Goal: Information Seeking & Learning: Learn about a topic

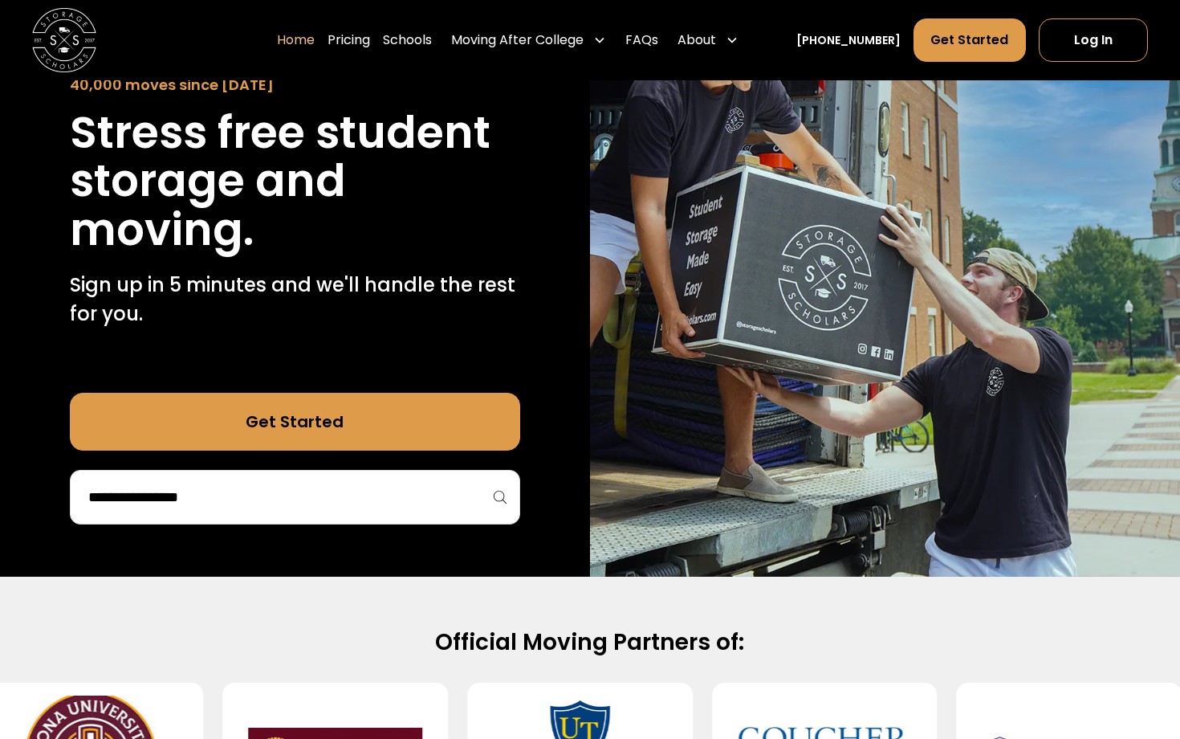
scroll to position [228, 0]
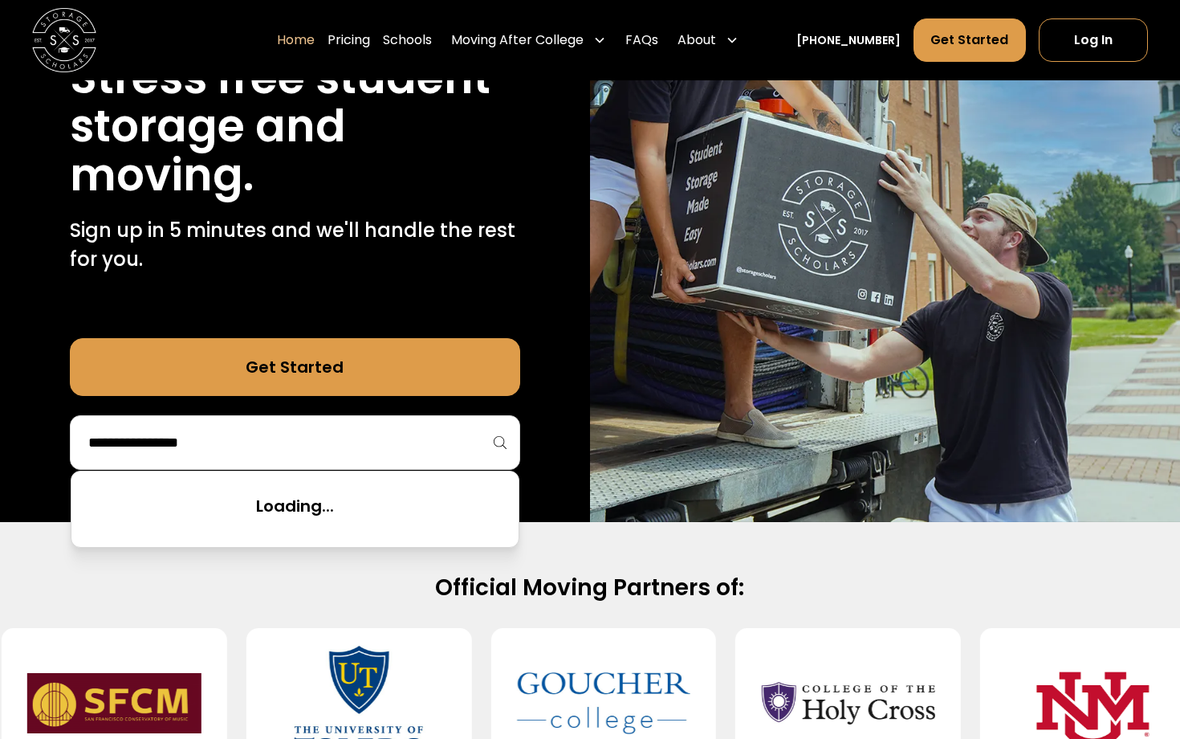
click at [491, 448] on input "search" at bounding box center [295, 442] width 417 height 27
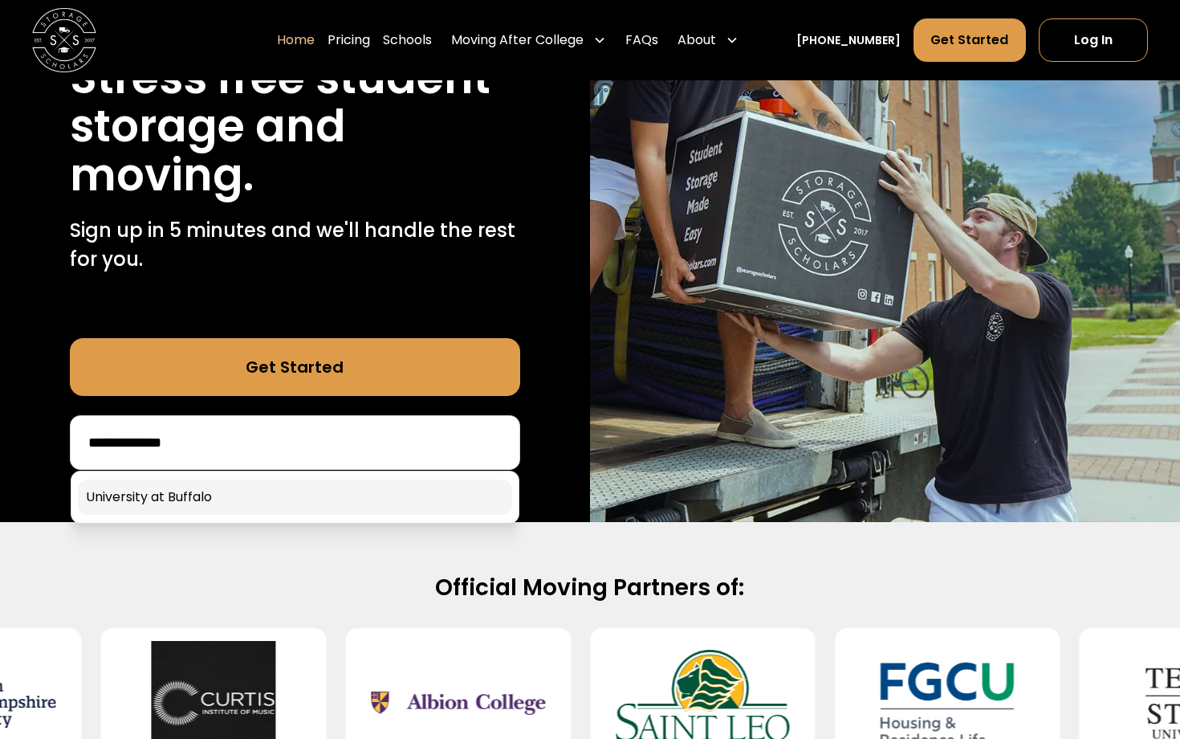
type input "**********"
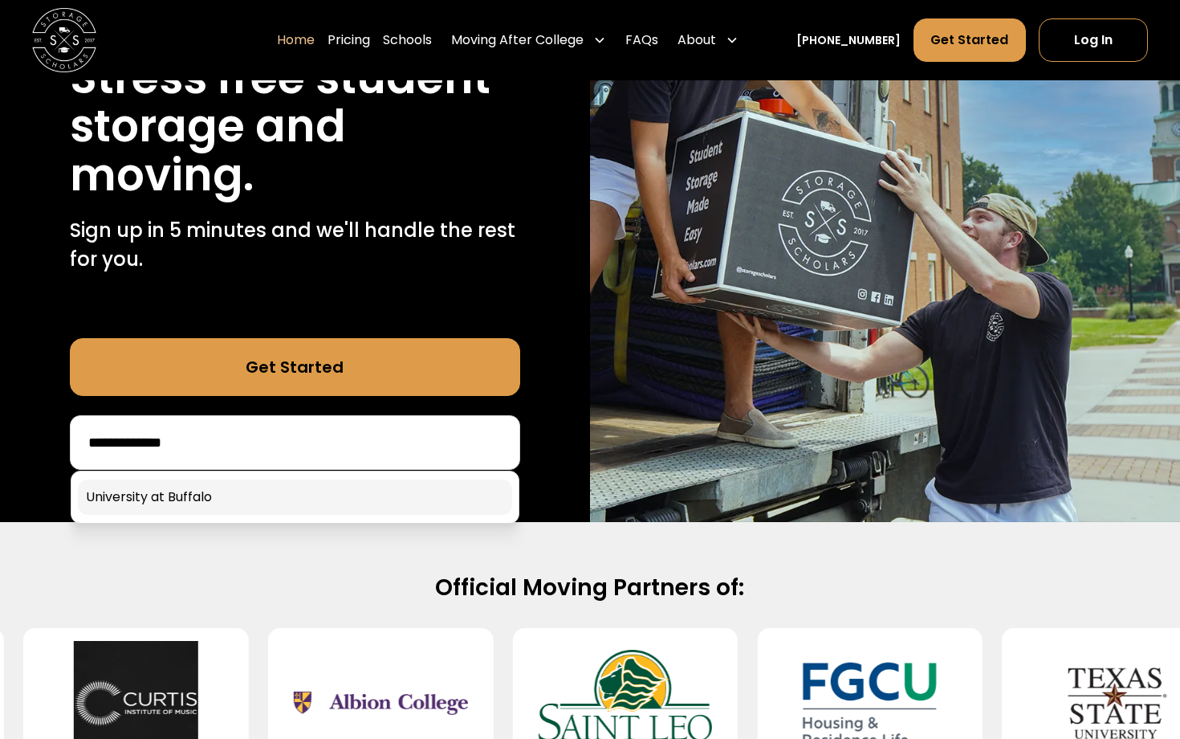
click at [479, 484] on link at bounding box center [295, 496] width 434 height 35
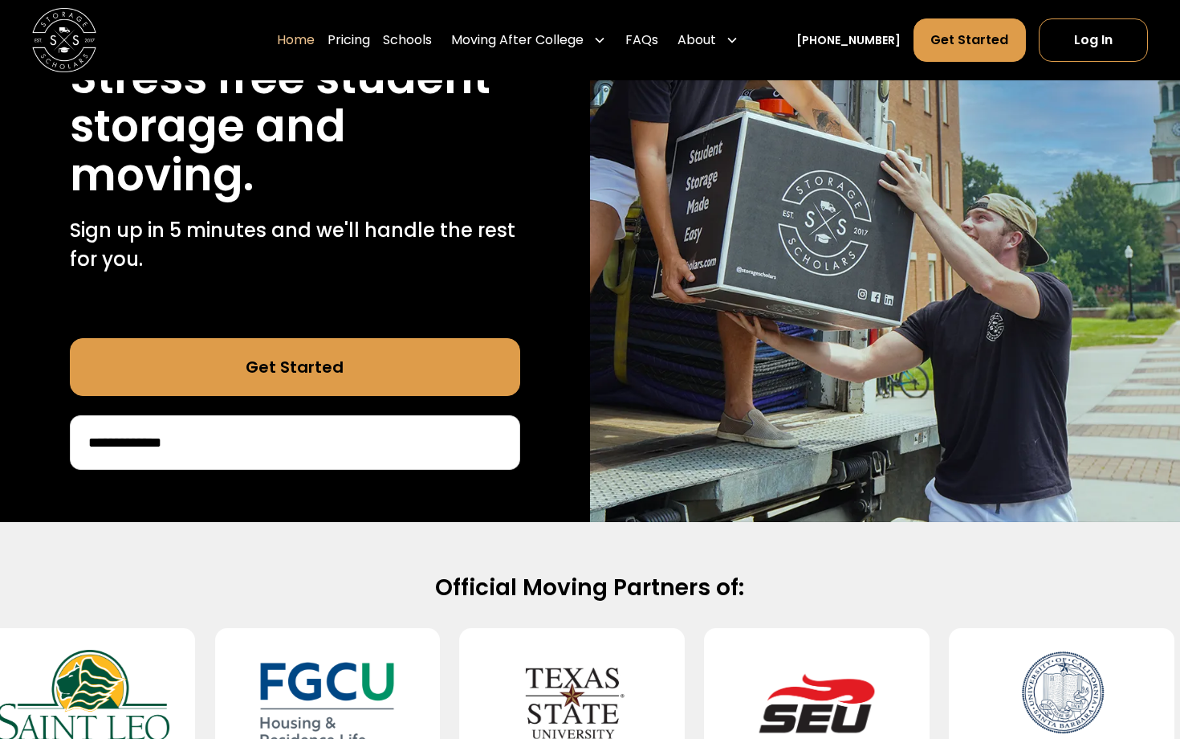
click at [356, 437] on input "**********" at bounding box center [295, 442] width 417 height 27
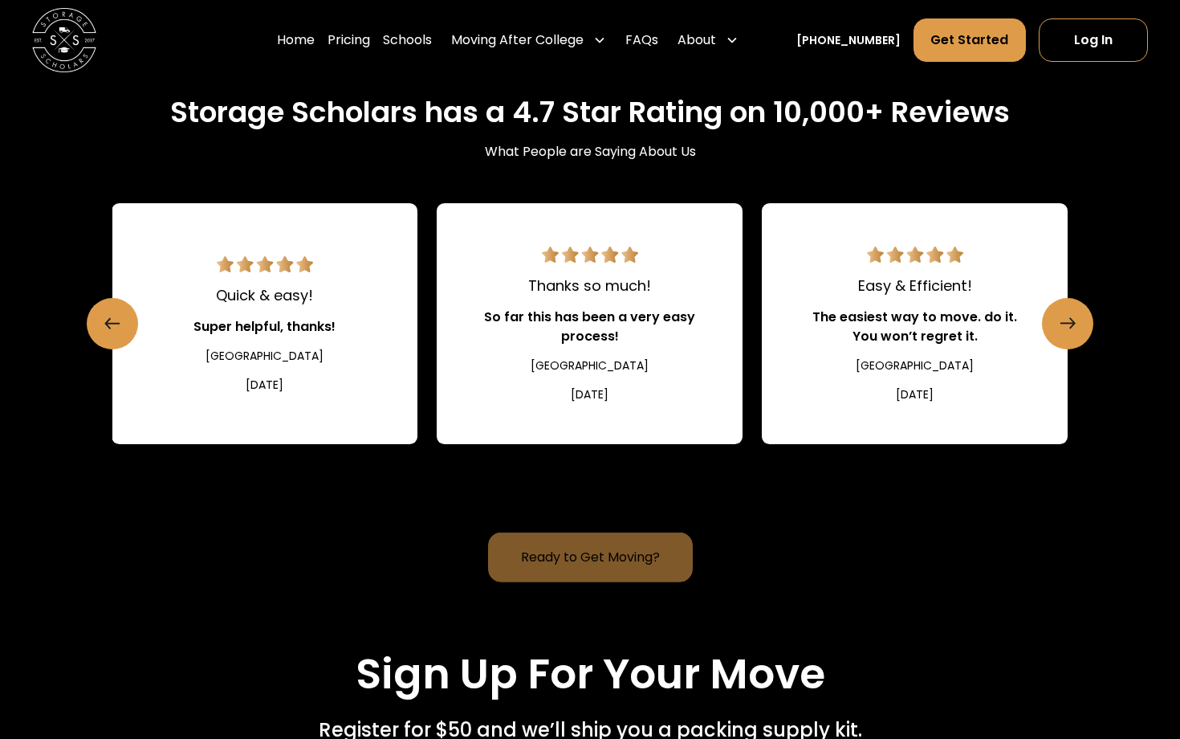
scroll to position [2449, 0]
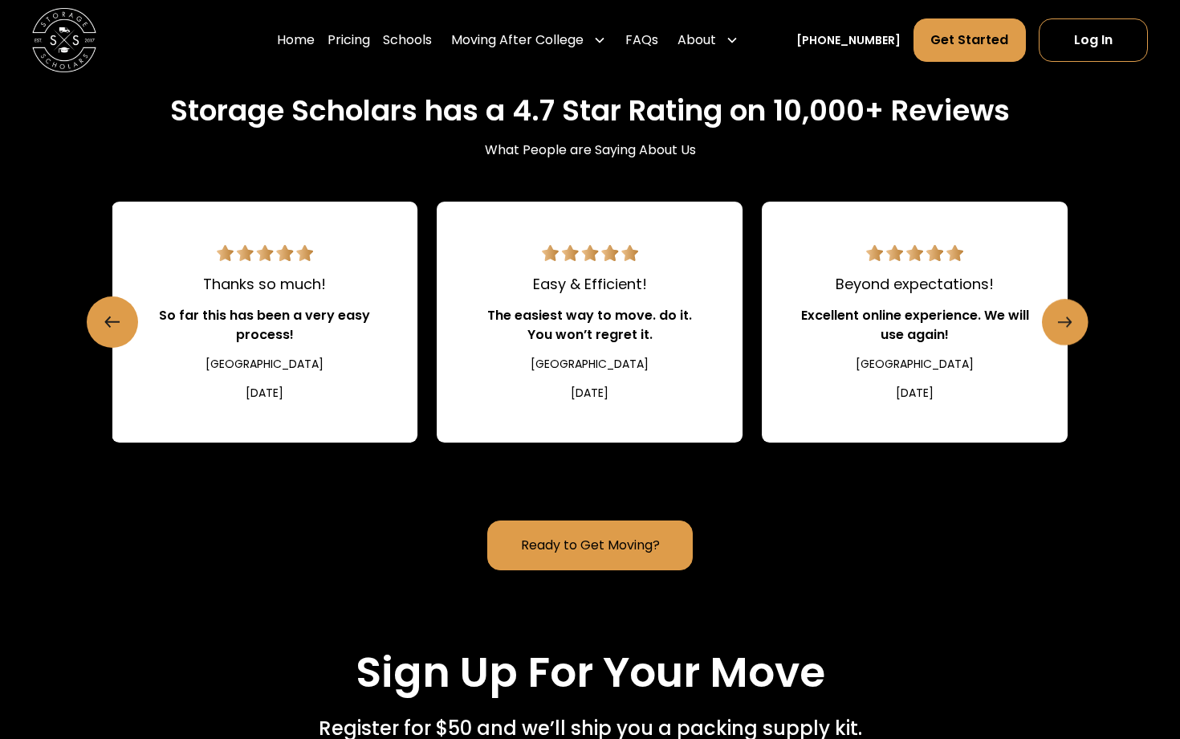
click at [1083, 320] on link "Next slide" at bounding box center [1065, 322] width 47 height 47
click at [1082, 320] on link "Next slide" at bounding box center [1065, 322] width 47 height 47
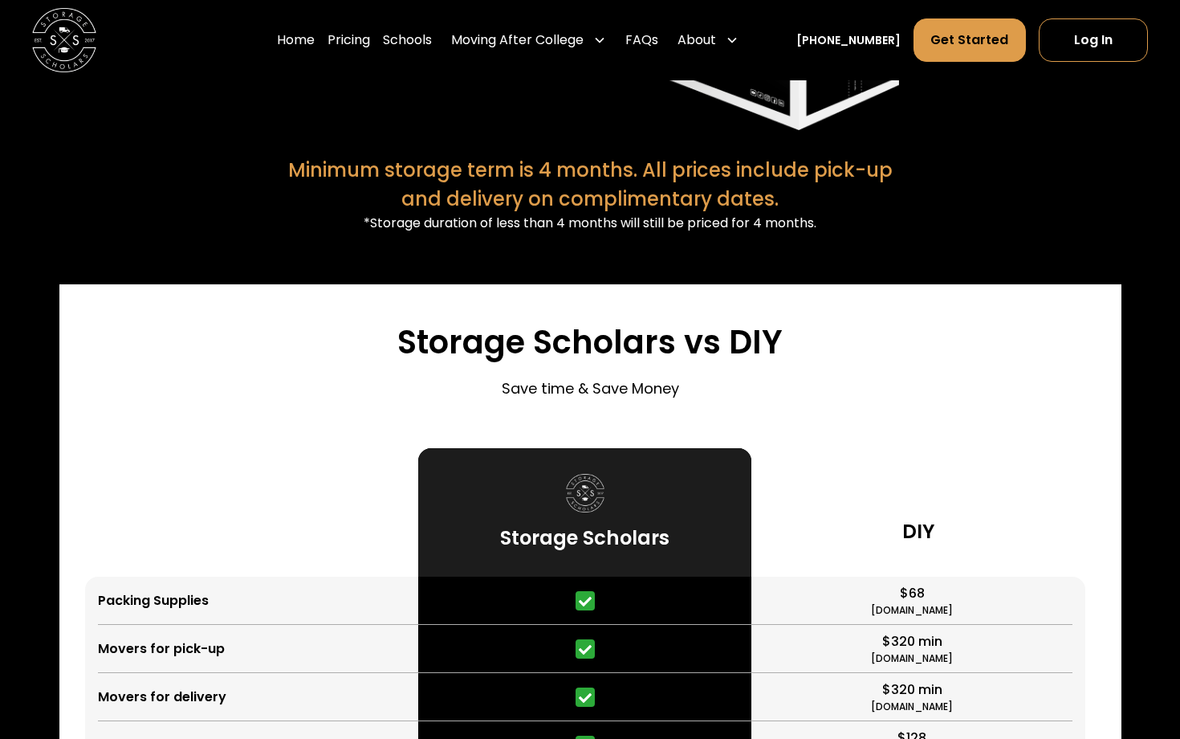
scroll to position [3760, 0]
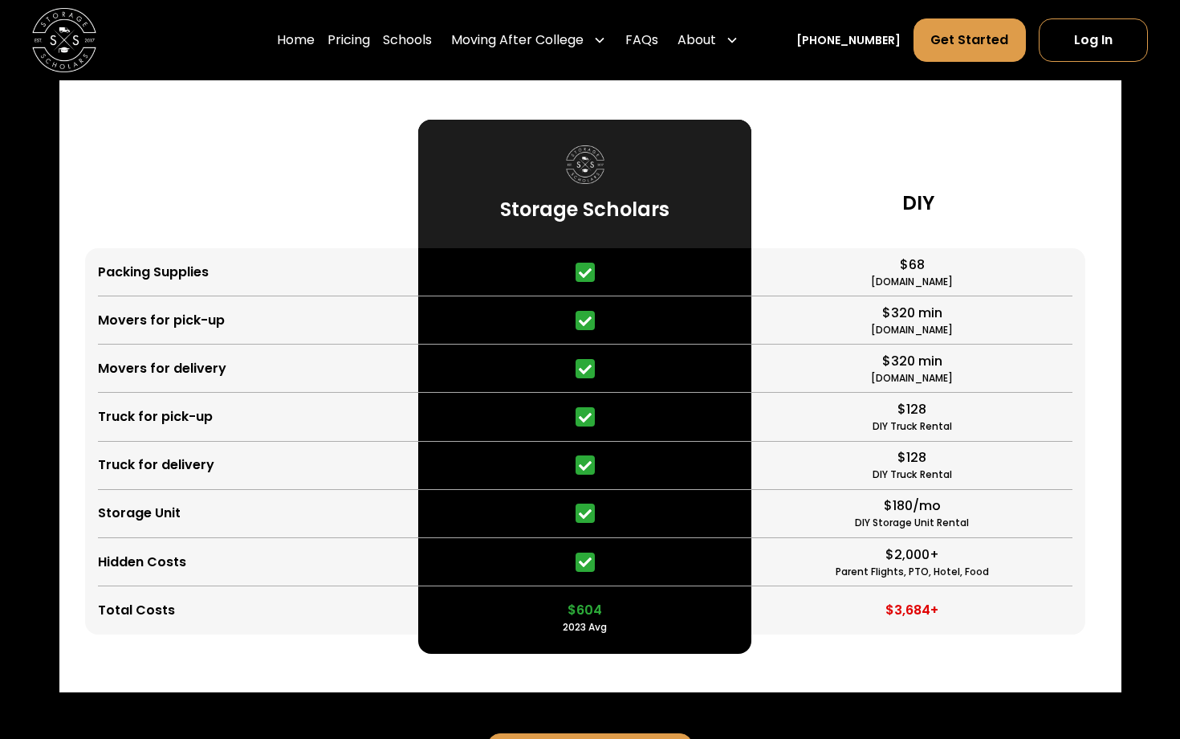
click at [940, 479] on div "DIY Truck Rental" at bounding box center [912, 474] width 79 height 14
click at [968, 443] on div "$128 DIY Truck Rental" at bounding box center [912, 466] width 320 height 48
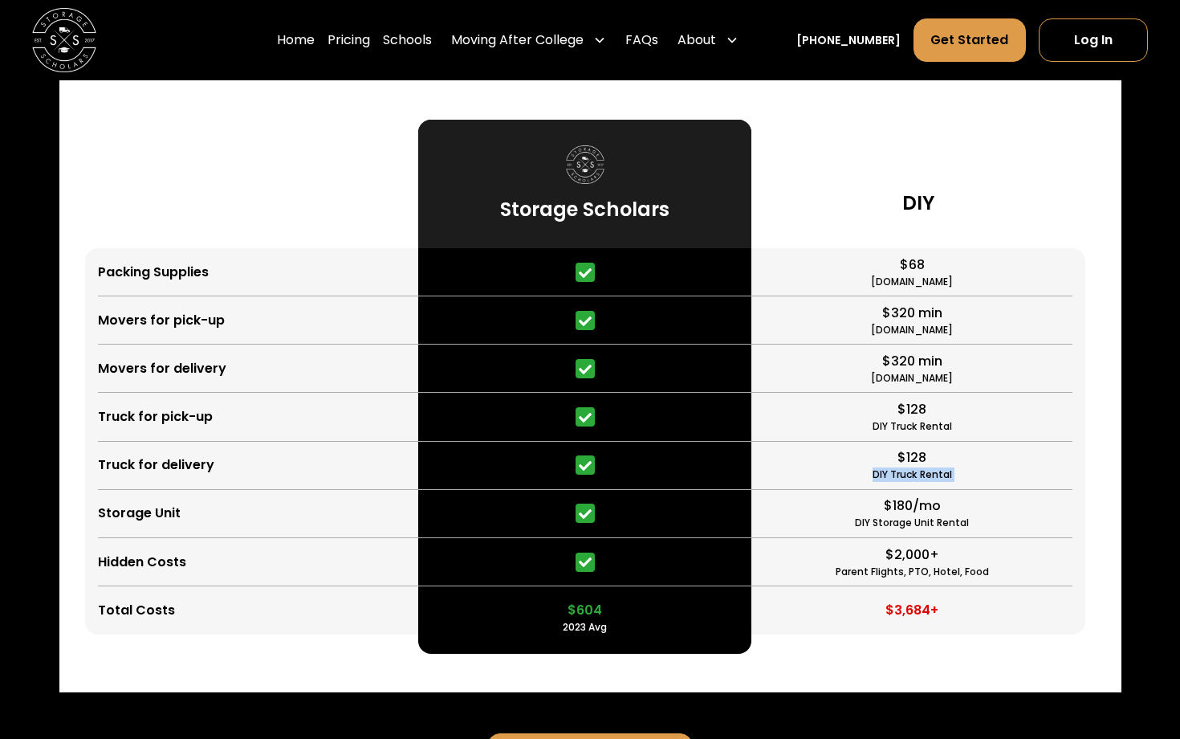
click at [968, 443] on div "$128 DIY Truck Rental" at bounding box center [912, 466] width 320 height 48
click at [965, 410] on div "$128 DIY Truck Rental" at bounding box center [912, 417] width 320 height 48
click at [965, 341] on div "$320 min Move.org" at bounding box center [912, 320] width 320 height 48
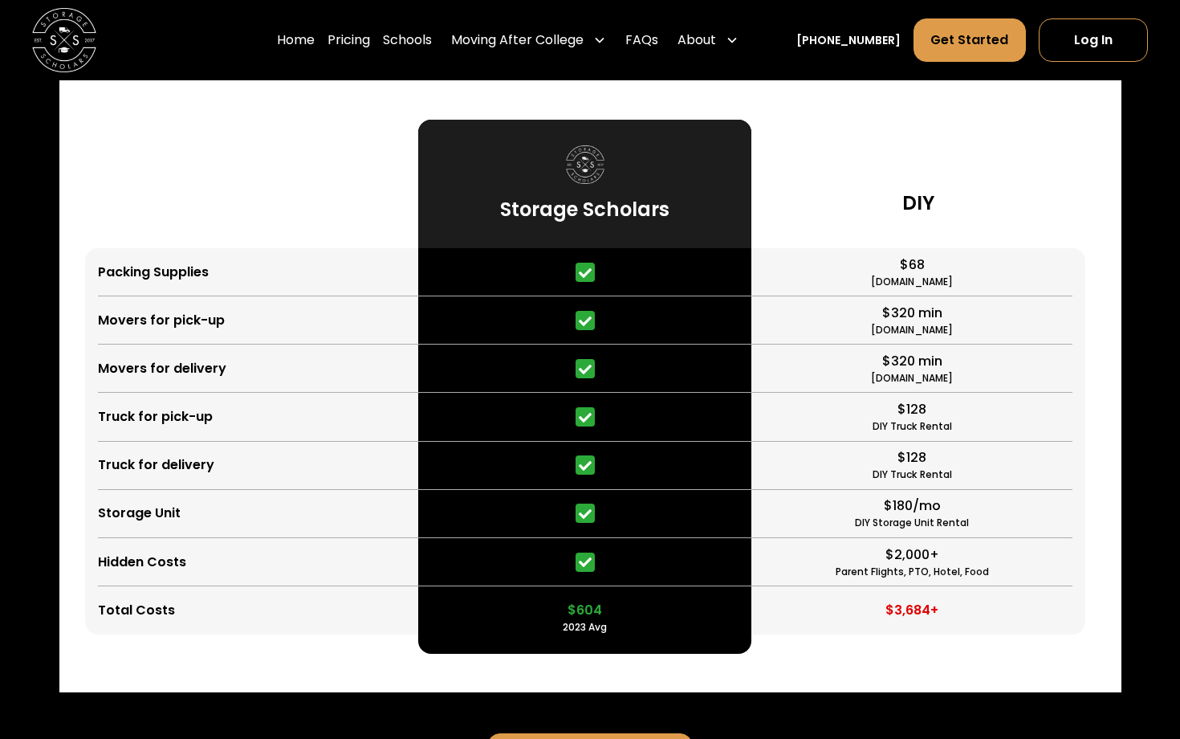
click at [965, 341] on div "$320 min Move.org" at bounding box center [912, 320] width 320 height 48
click at [965, 330] on div "$320 min Move.org" at bounding box center [912, 320] width 320 height 48
click at [965, 331] on div "$320 min Move.org" at bounding box center [912, 320] width 320 height 48
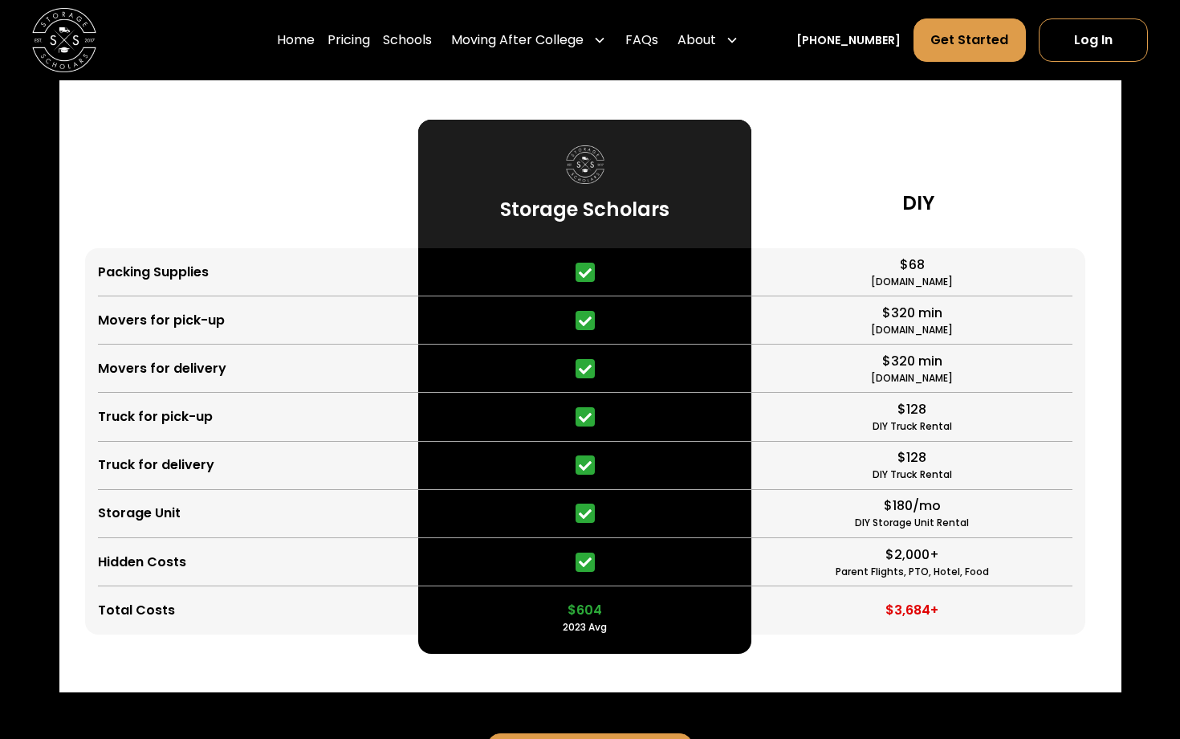
click at [965, 331] on div "$320 min Move.org" at bounding box center [912, 320] width 320 height 48
click at [980, 569] on div "Parent Flights, PTO, Hotel, Food" at bounding box center [912, 571] width 153 height 14
drag, startPoint x: 992, startPoint y: 580, endPoint x: 1000, endPoint y: 589, distance: 10.8
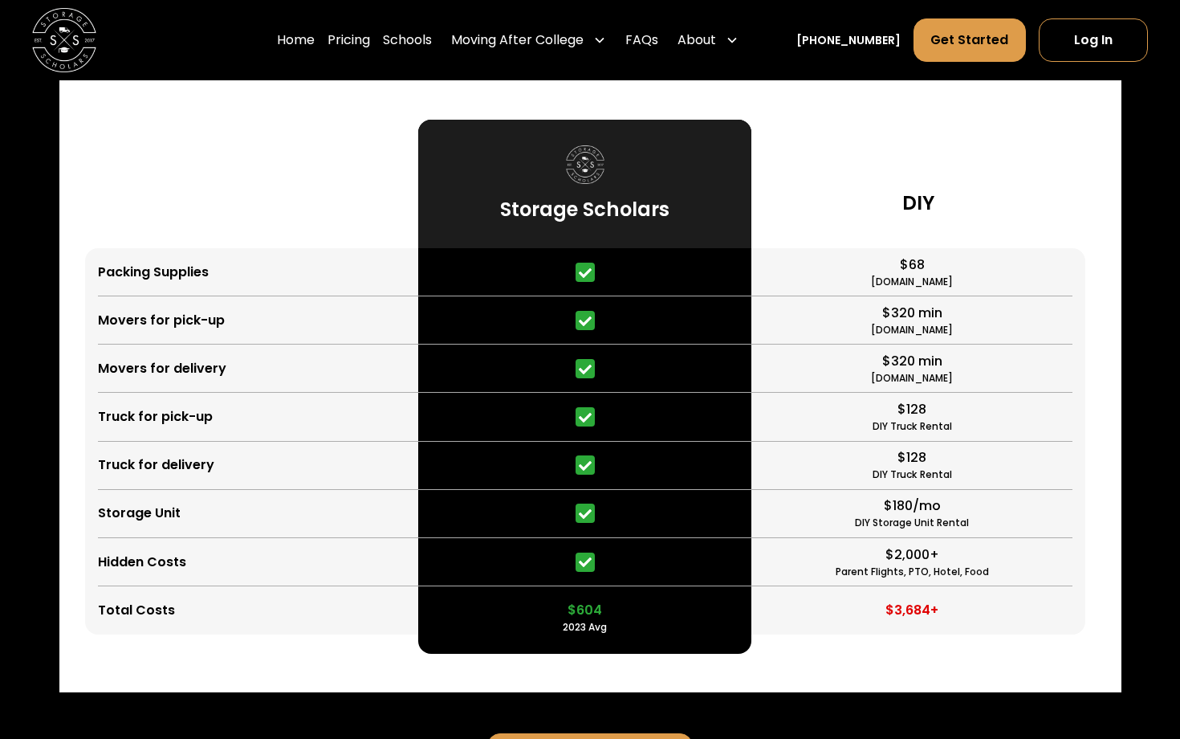
click at [996, 589] on div "$3,684+" at bounding box center [912, 610] width 320 height 48
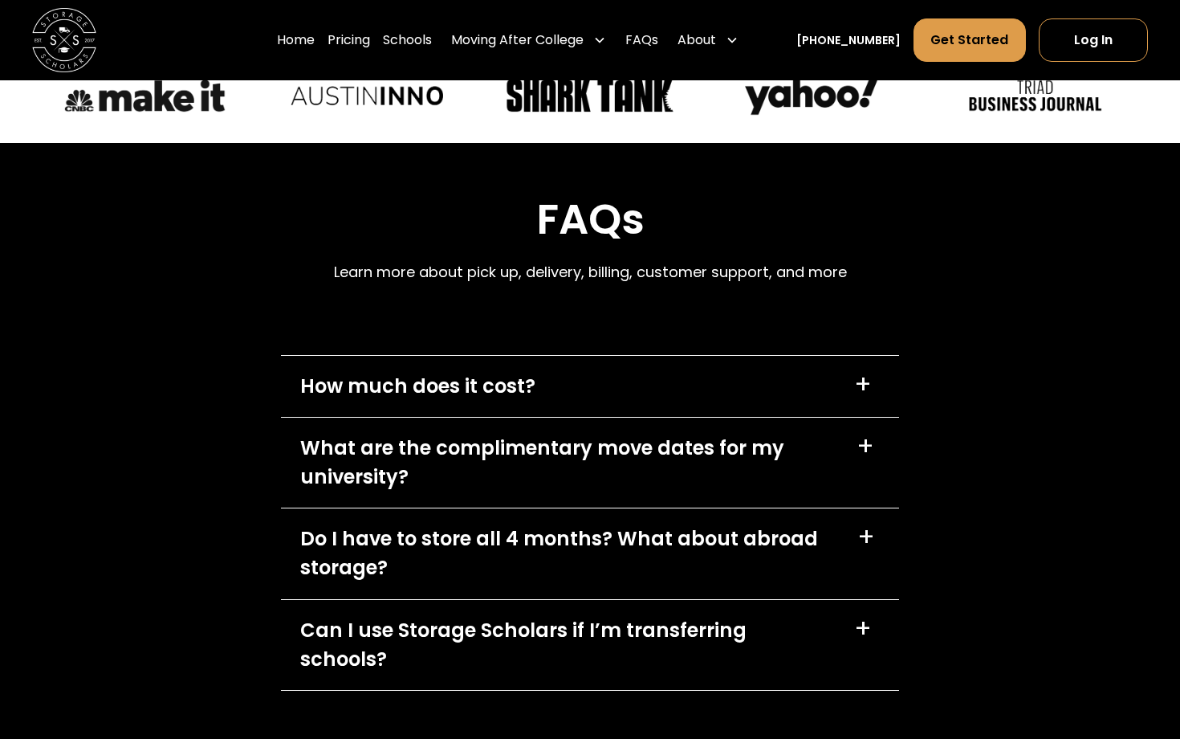
scroll to position [7569, 0]
